Goal: Transaction & Acquisition: Download file/media

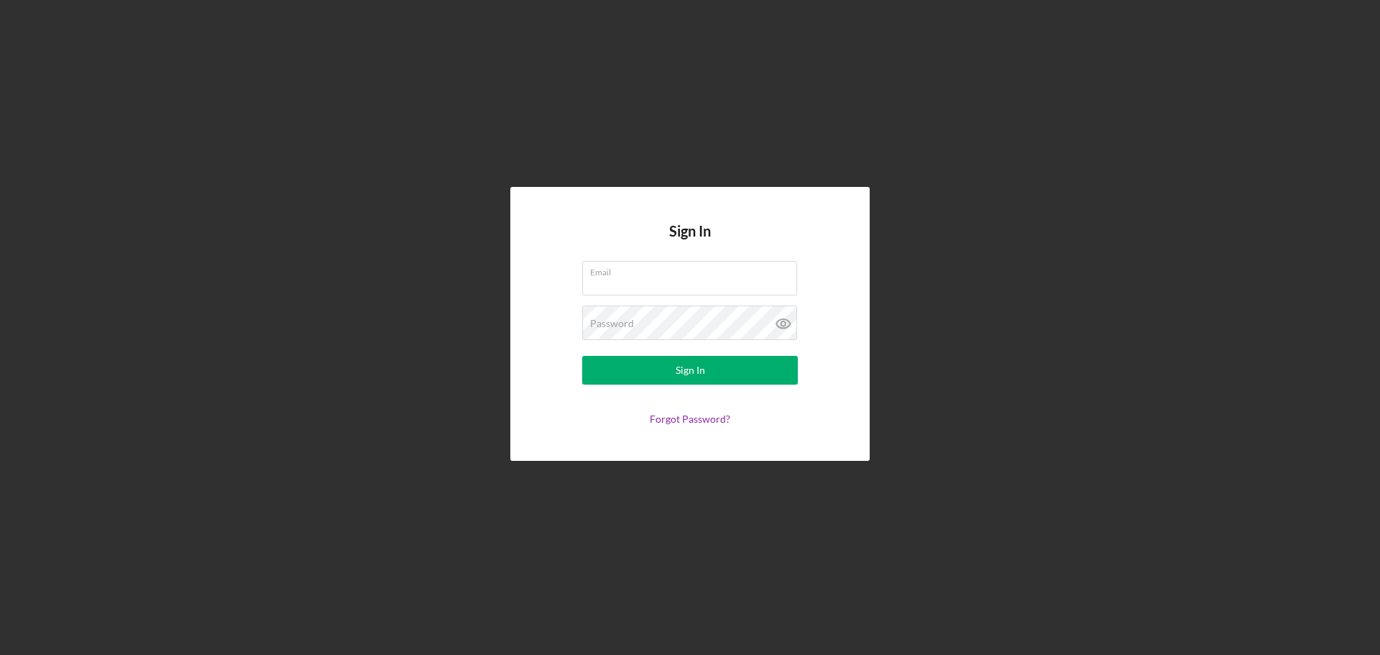
type input "[EMAIL_ADDRESS][DOMAIN_NAME]"
click at [634, 389] on form "Email [EMAIL_ADDRESS][DOMAIN_NAME] Password Sign In Forgot Password?" at bounding box center [690, 343] width 288 height 164
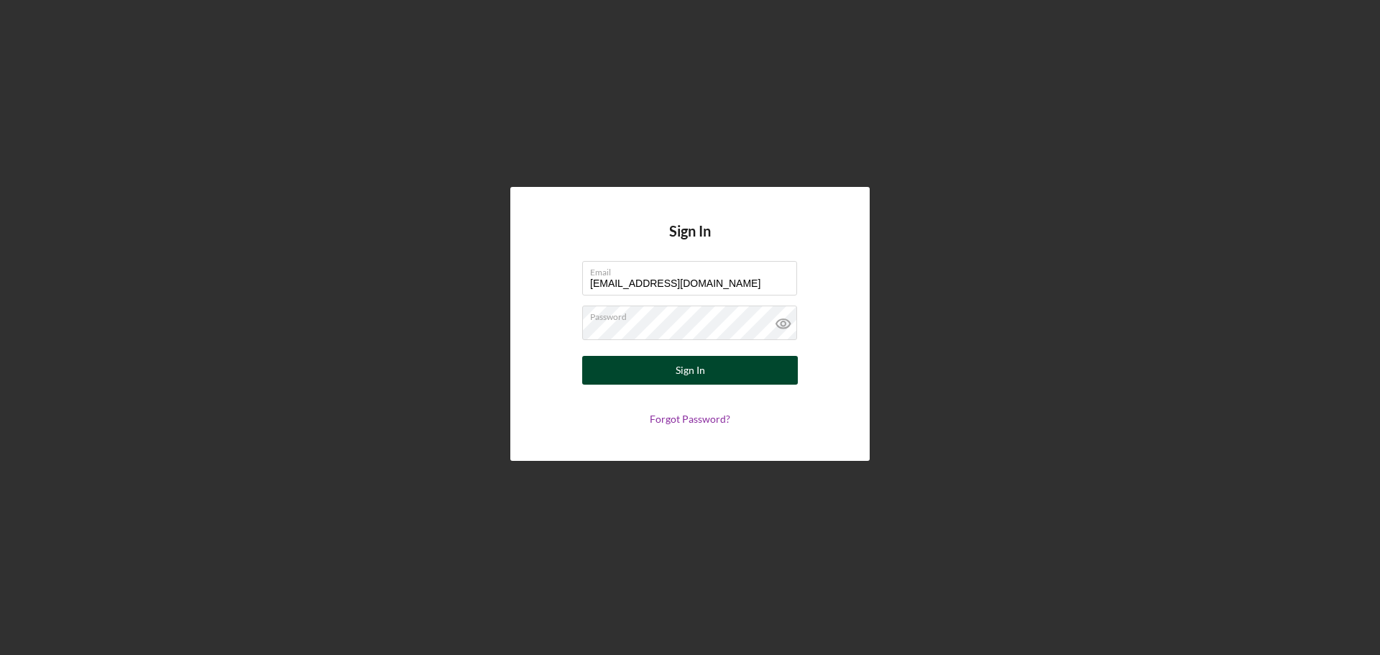
click at [634, 377] on button "Sign In" at bounding box center [690, 370] width 216 height 29
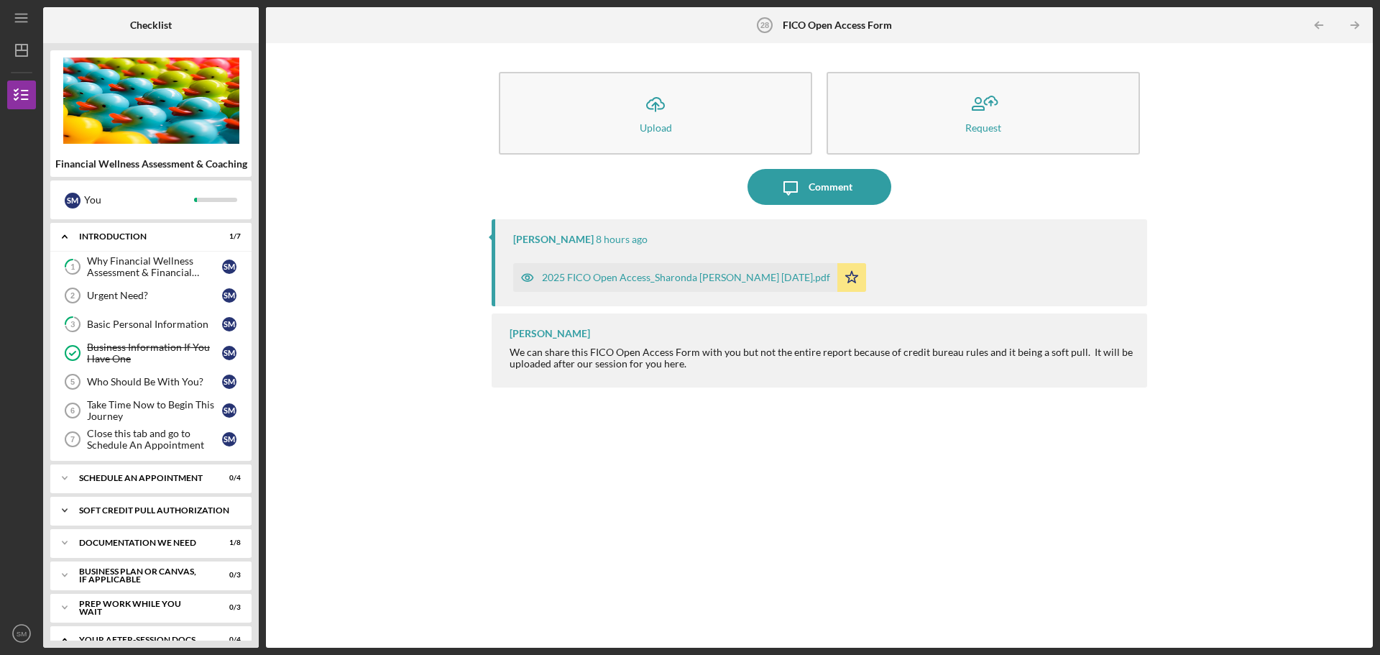
scroll to position [209, 0]
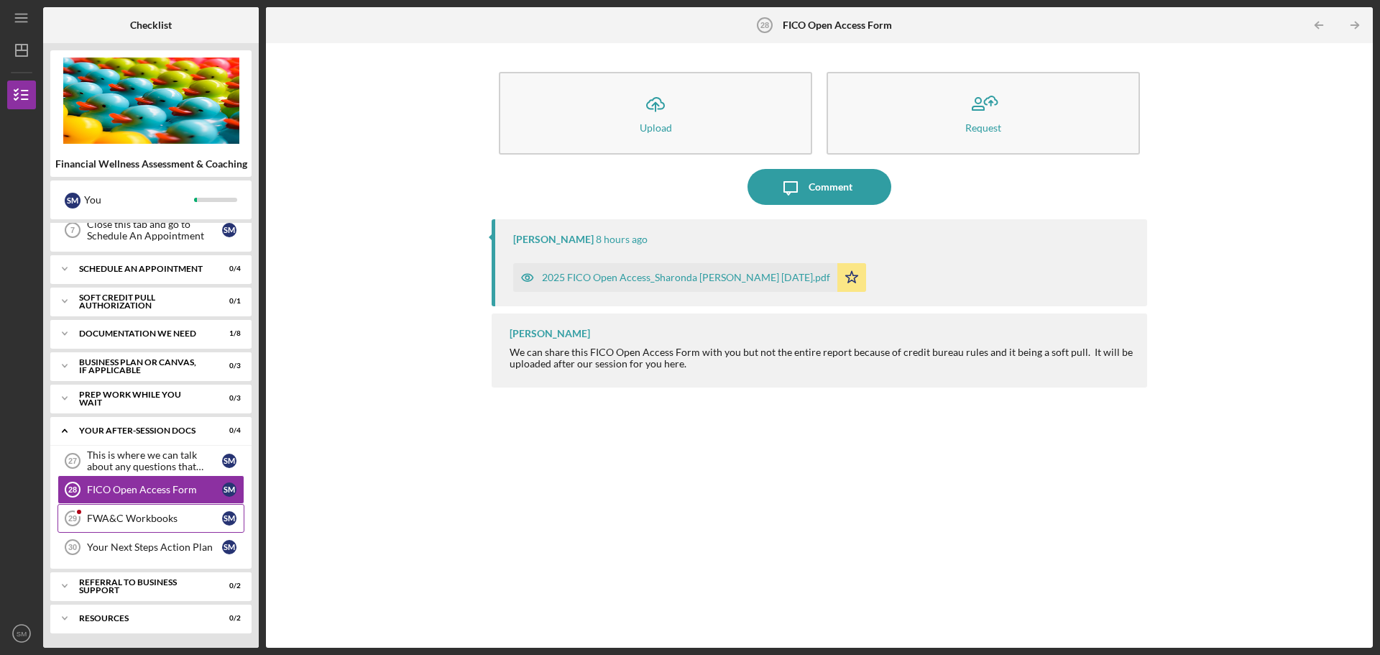
click at [145, 523] on div "FWA&C Workbooks" at bounding box center [154, 519] width 135 height 12
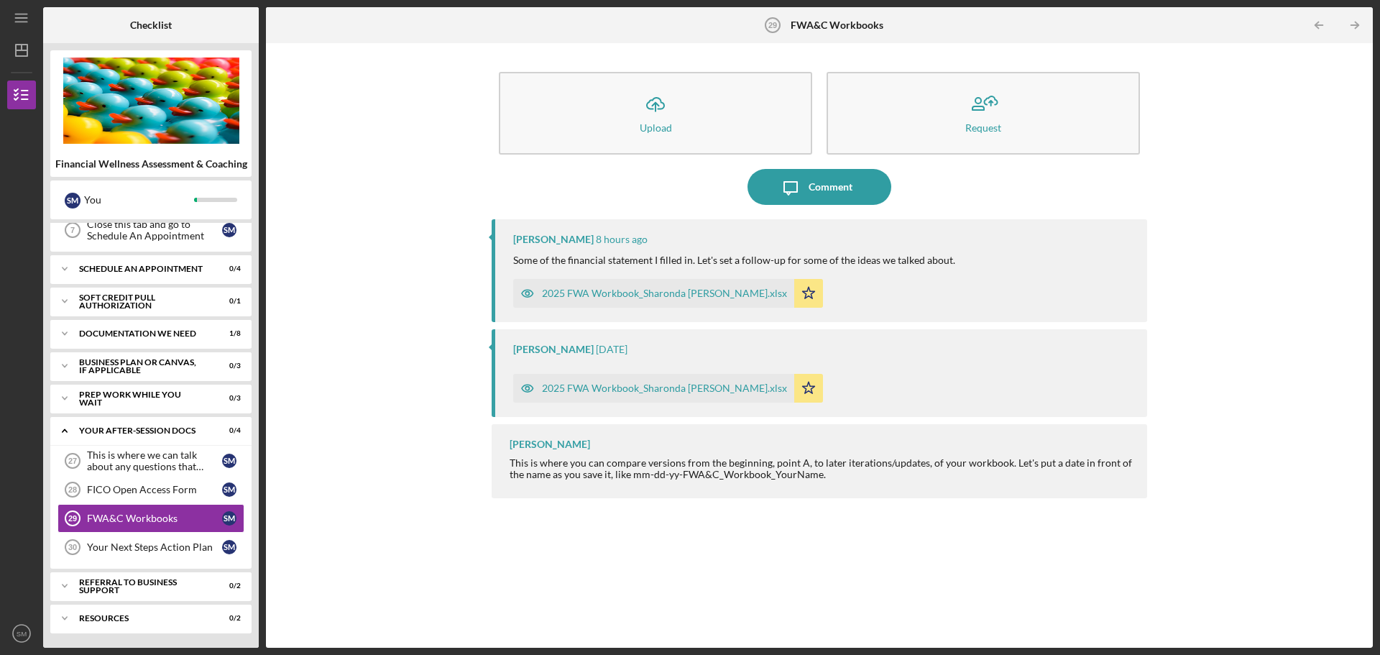
click at [582, 292] on div "2025 FWA Workbook_Sharonda [PERSON_NAME].xlsx" at bounding box center [664, 294] width 245 height 12
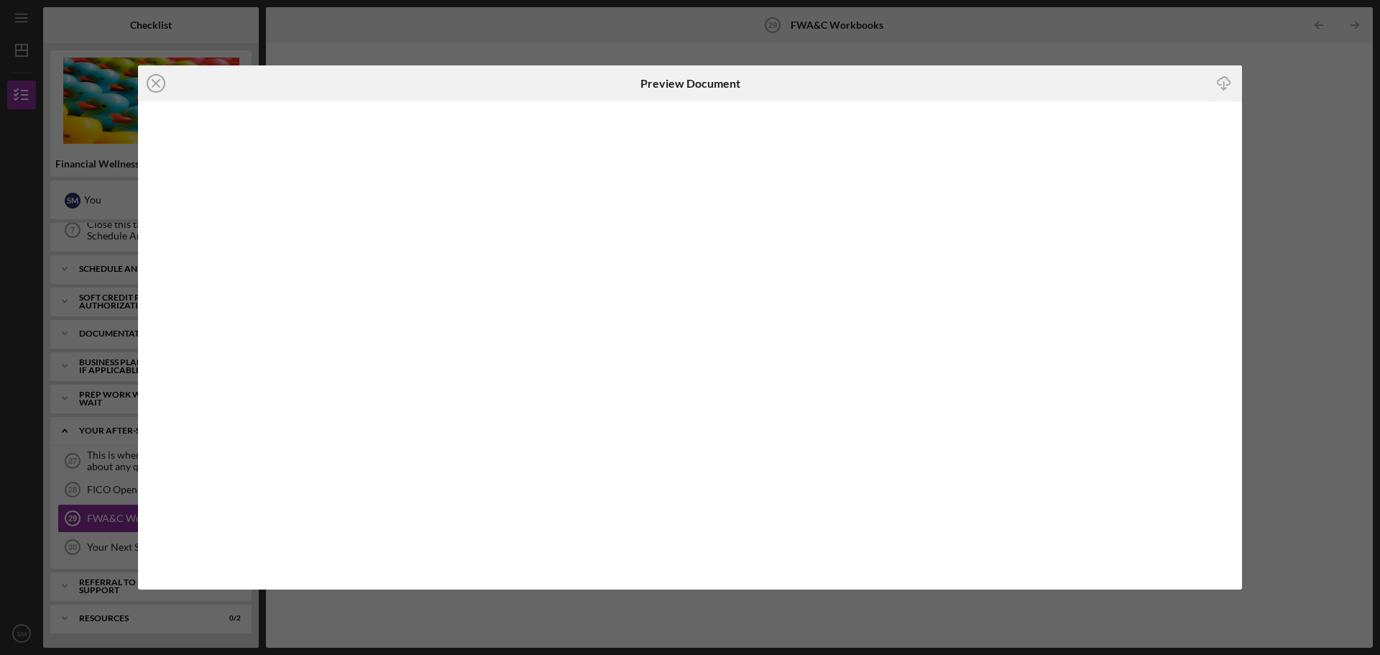
click at [154, 86] on line at bounding box center [155, 83] width 7 height 7
